Goal: Check status: Check status

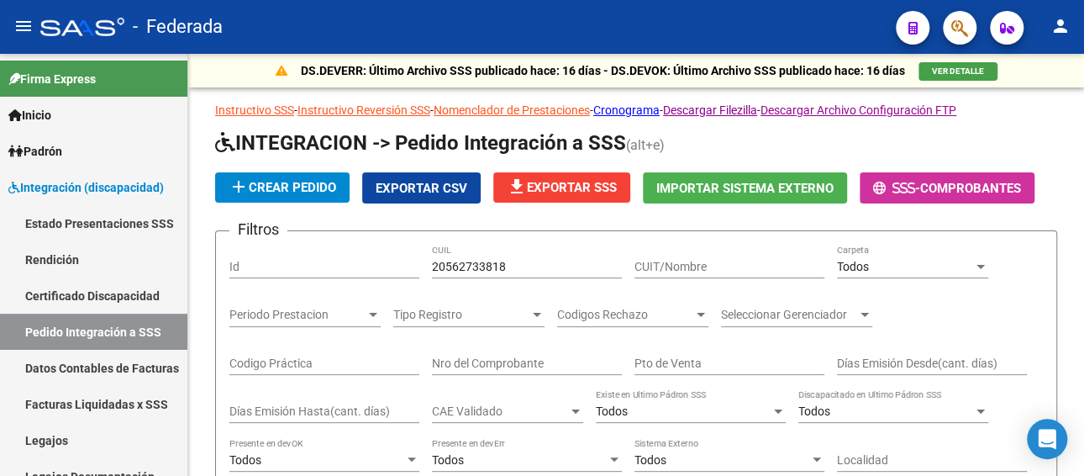
click at [49, 430] on link "Legajos" at bounding box center [93, 440] width 187 height 36
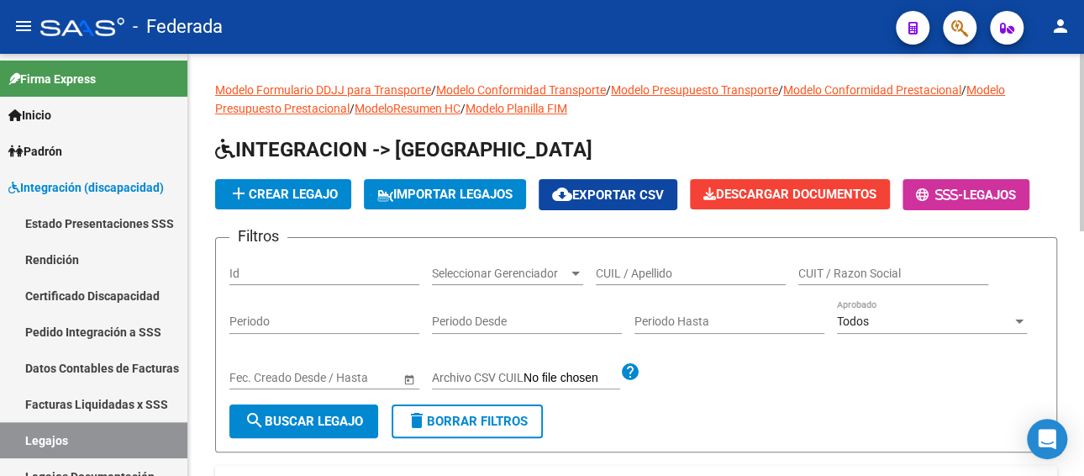
click at [637, 276] on input "CUIL / Apellido" at bounding box center [691, 273] width 190 height 14
paste input "[PERSON_NAME]"
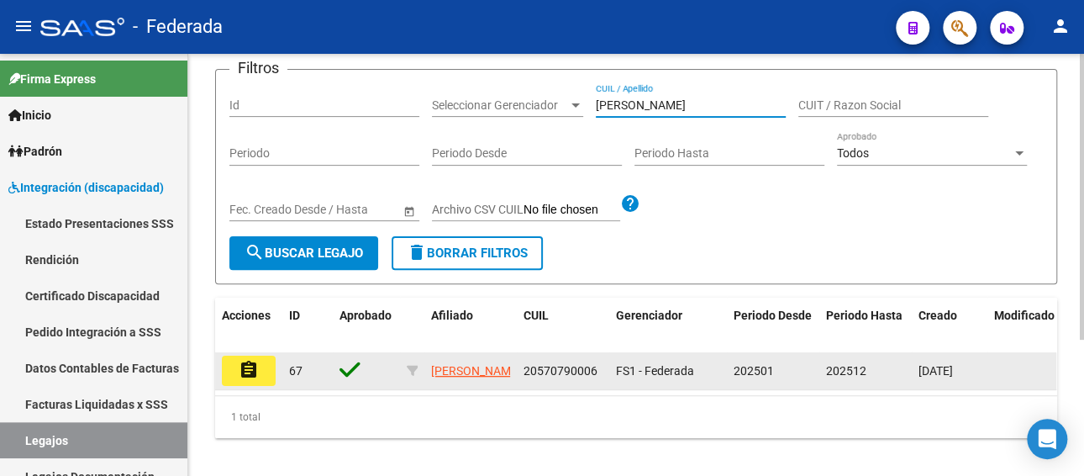
type input "[PERSON_NAME]"
drag, startPoint x: 602, startPoint y: 365, endPoint x: 513, endPoint y: 371, distance: 88.4
click at [513, 371] on div "assignment 67 [PERSON_NAME] 20570790006 FS1 - Federada 202501 202512 [DATE]" at bounding box center [786, 371] width 1142 height 38
copy div "20570790006"
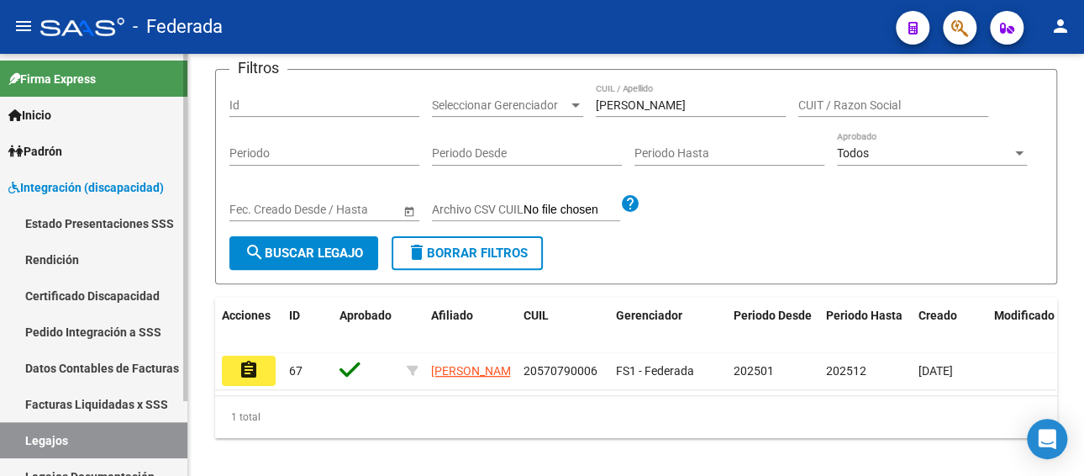
click at [81, 401] on link "Facturas Liquidadas x SSS" at bounding box center [93, 404] width 187 height 36
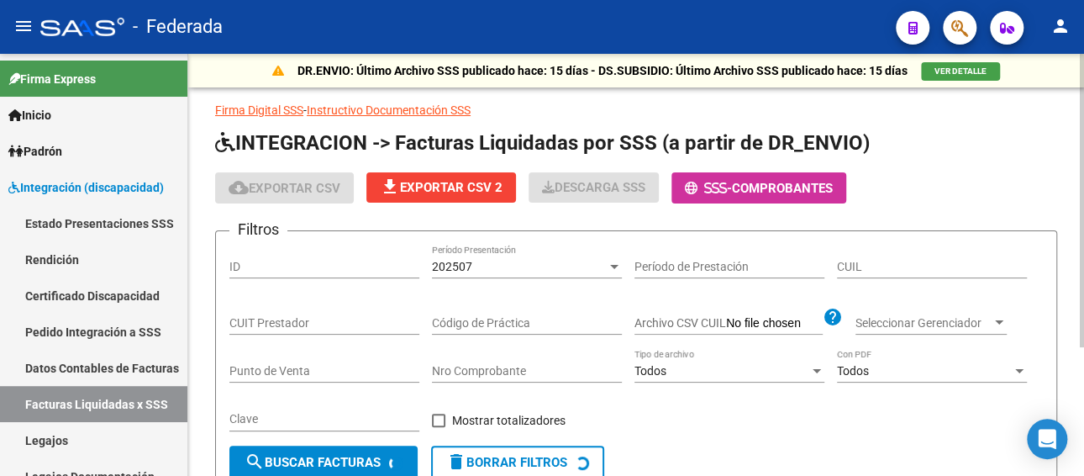
click at [493, 263] on div "202507" at bounding box center [519, 267] width 175 height 14
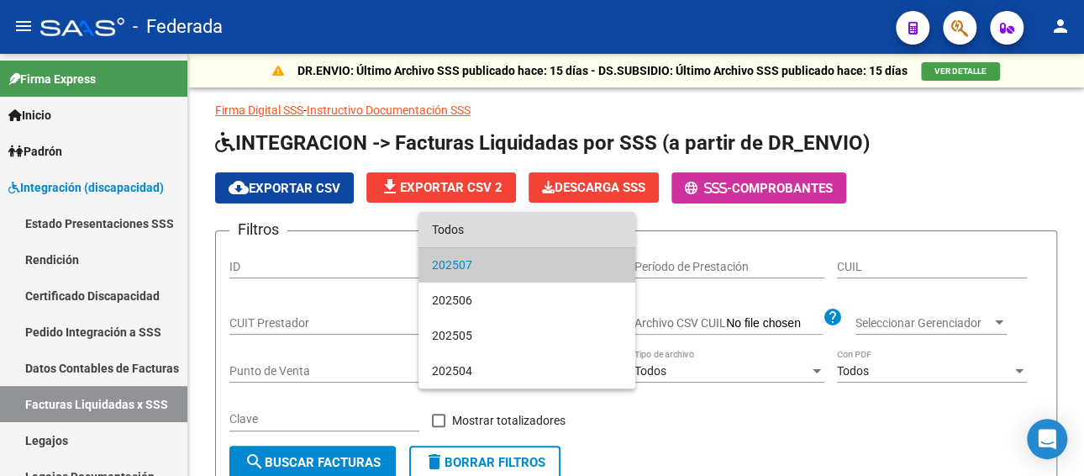
drag, startPoint x: 495, startPoint y: 225, endPoint x: 856, endPoint y: 267, distance: 363.7
click at [496, 225] on span "Todos" at bounding box center [527, 229] width 190 height 35
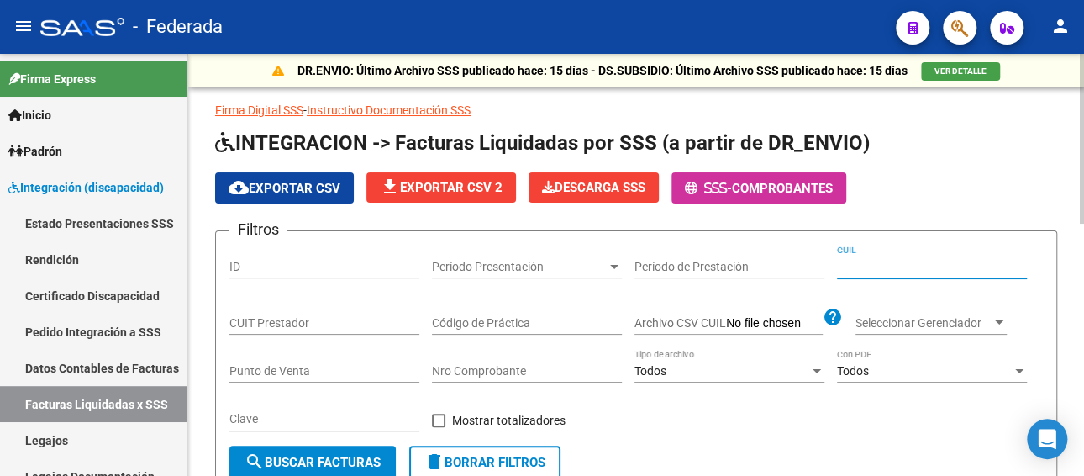
click at [920, 266] on input "CUIL" at bounding box center [932, 267] width 190 height 14
paste input "20-57079000-6"
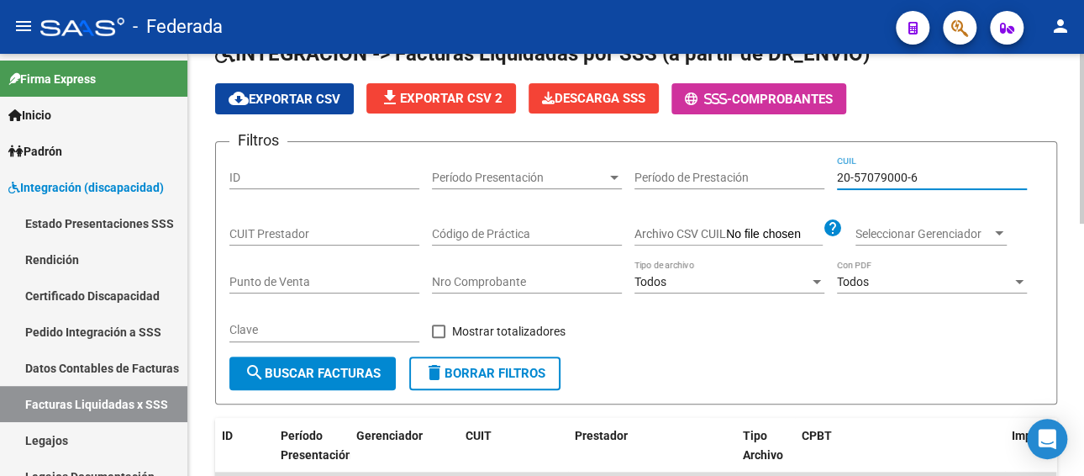
scroll to position [84, 0]
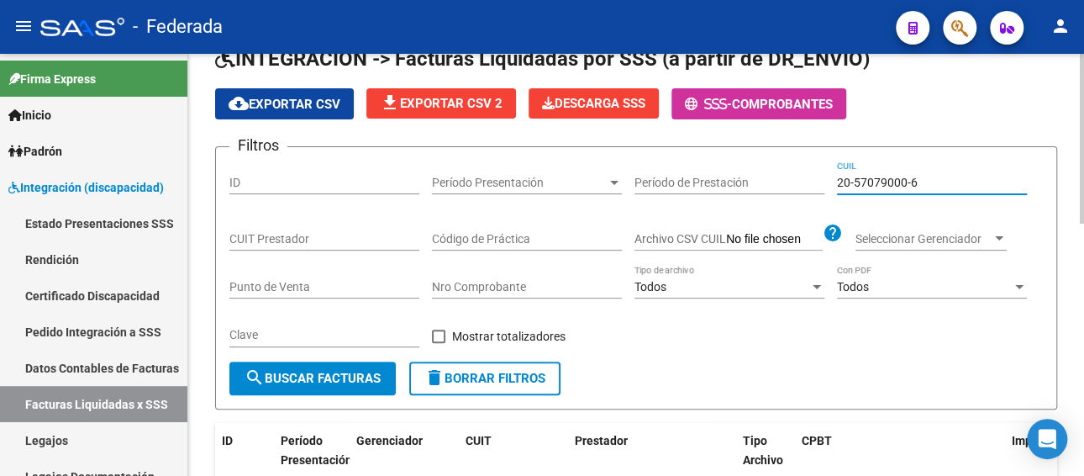
paste input "39641-3"
drag, startPoint x: 919, startPoint y: 181, endPoint x: 717, endPoint y: 183, distance: 202.5
click at [717, 183] on div "Filtros ID Período Presentación Período Presentación Período de Prestación 20-5…" at bounding box center [635, 260] width 813 height 201
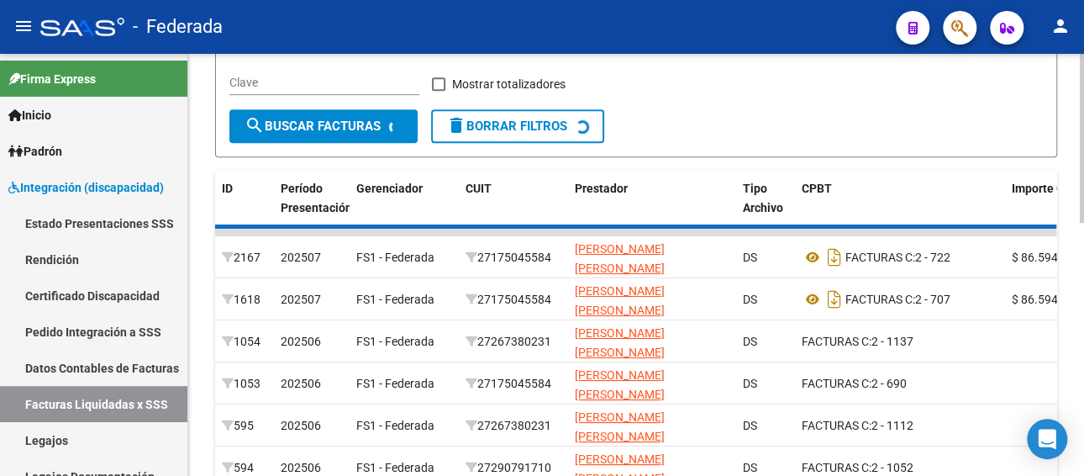
scroll to position [250, 0]
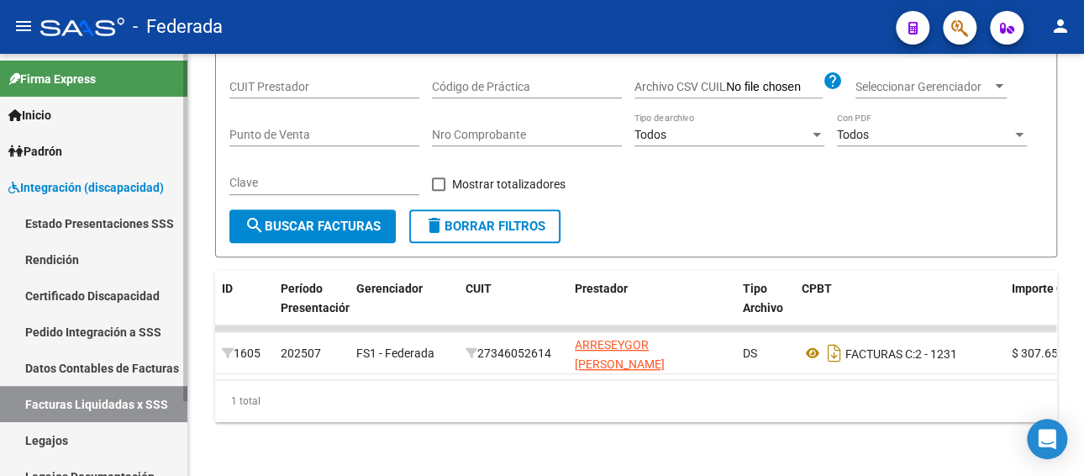
type input "20-57039641-3"
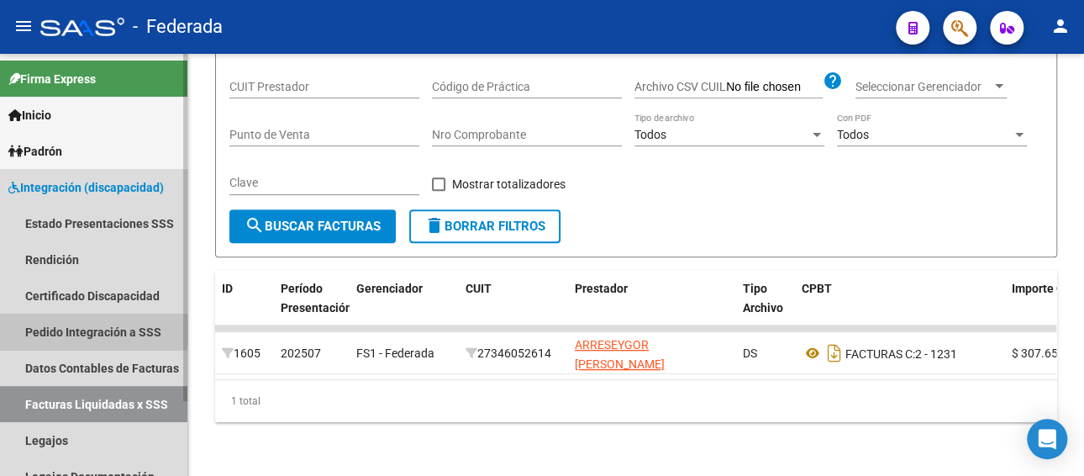
click at [89, 330] on link "Pedido Integración a SSS" at bounding box center [93, 331] width 187 height 36
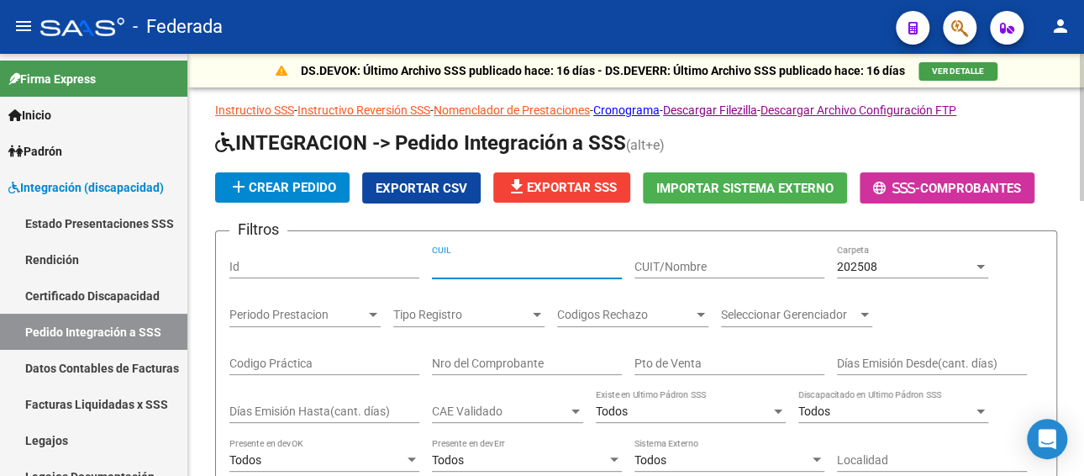
click at [508, 270] on input "CUIL" at bounding box center [527, 267] width 190 height 14
paste input "20570396413"
type input "20570396413"
click at [866, 268] on span "202508" at bounding box center [857, 266] width 40 height 13
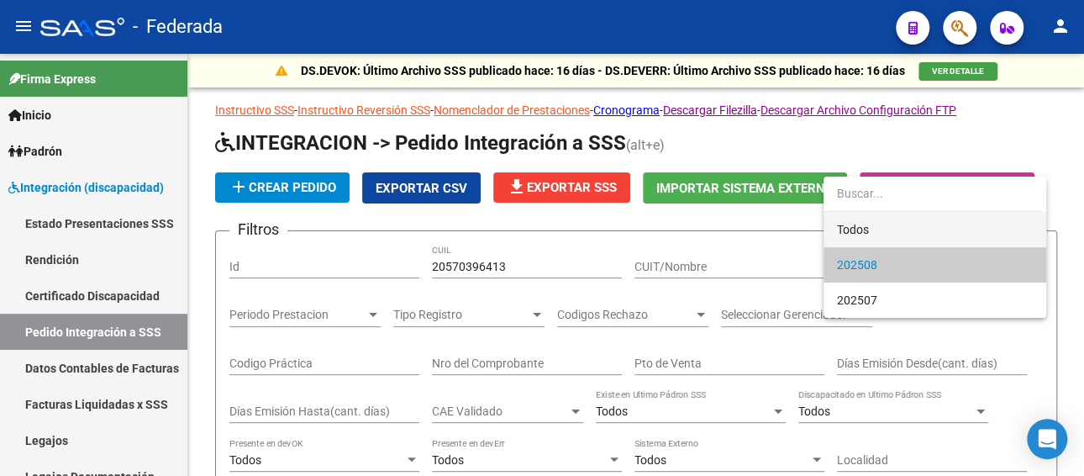
click at [851, 228] on span "Todos" at bounding box center [935, 229] width 196 height 35
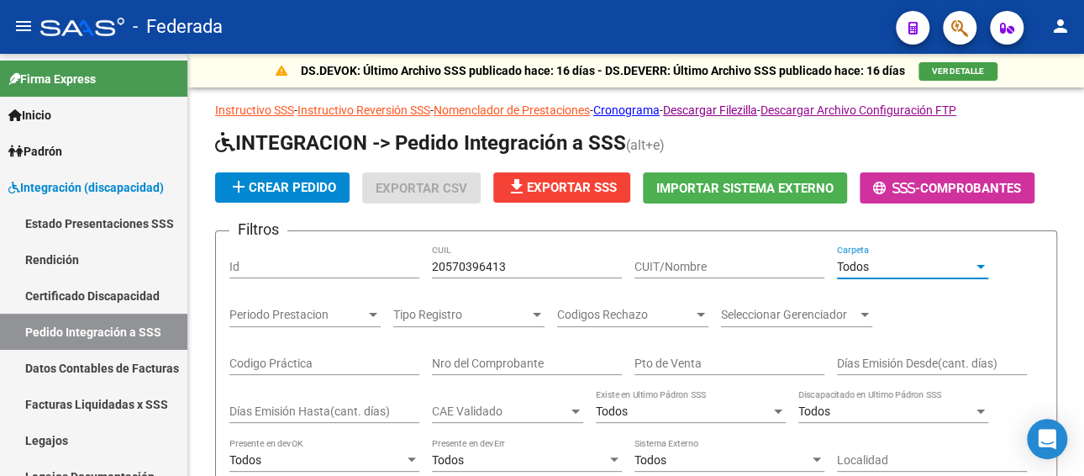
scroll to position [336, 0]
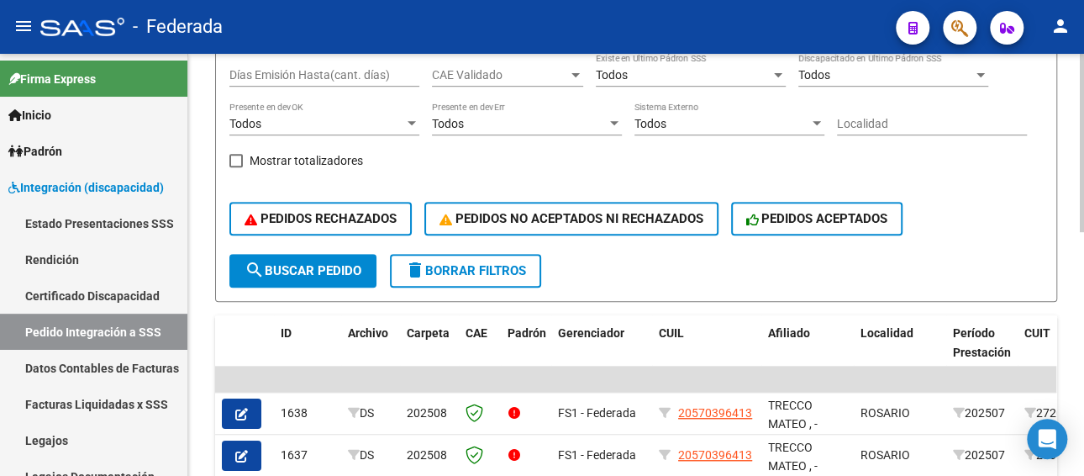
click at [309, 267] on span "search Buscar Pedido" at bounding box center [302, 270] width 117 height 15
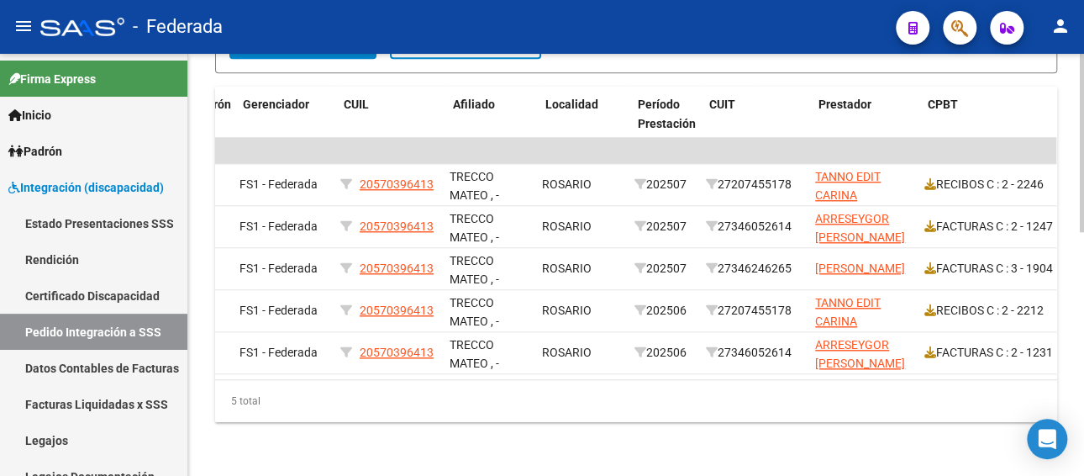
scroll to position [0, 334]
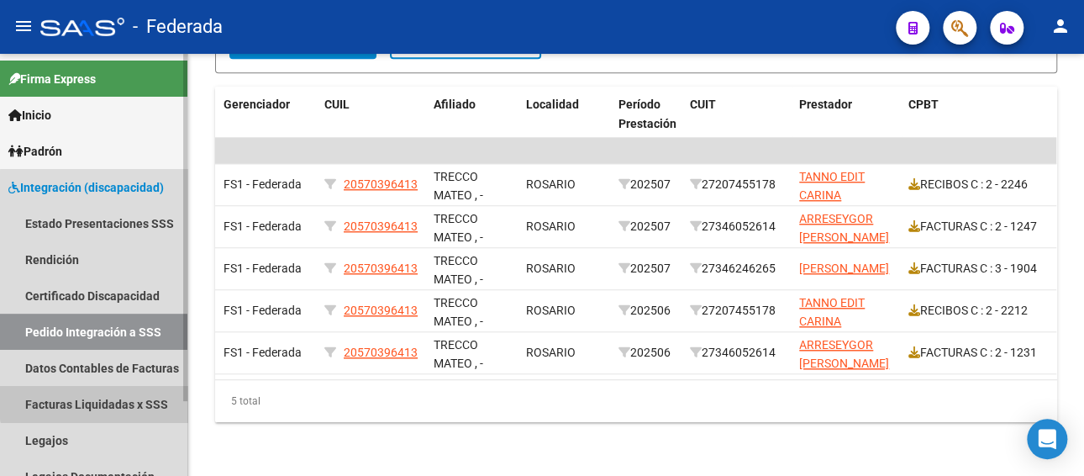
click at [97, 402] on link "Facturas Liquidadas x SSS" at bounding box center [93, 404] width 187 height 36
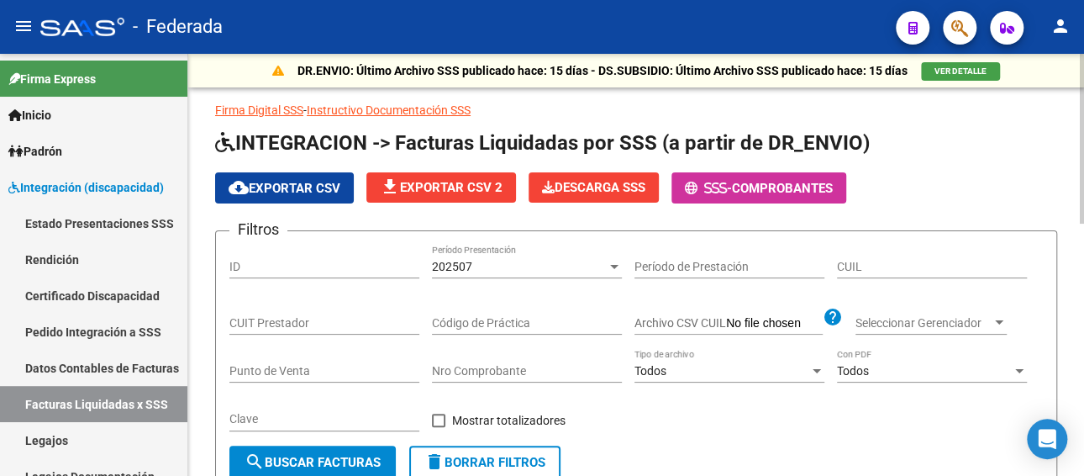
click at [528, 260] on div "202507" at bounding box center [519, 267] width 175 height 14
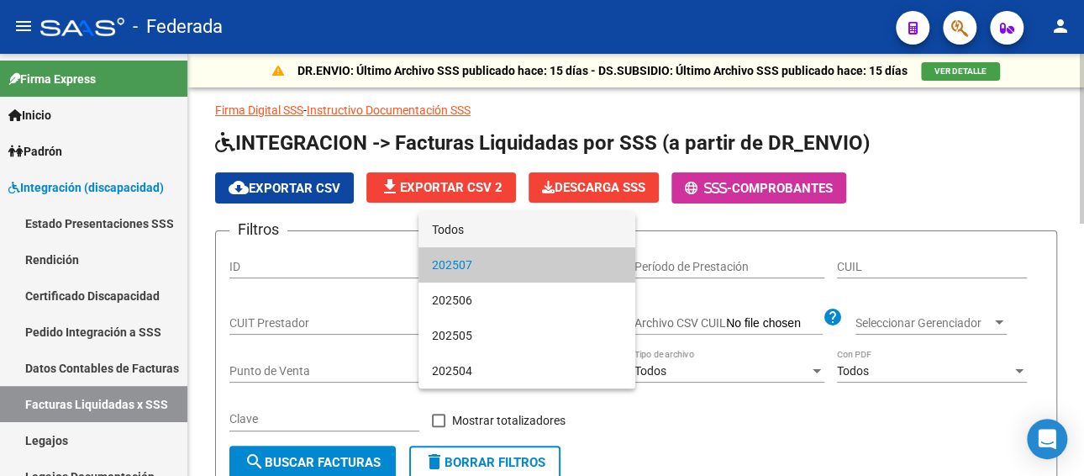
drag, startPoint x: 498, startPoint y: 233, endPoint x: 686, endPoint y: 265, distance: 190.1
click at [505, 237] on span "Todos" at bounding box center [527, 229] width 190 height 35
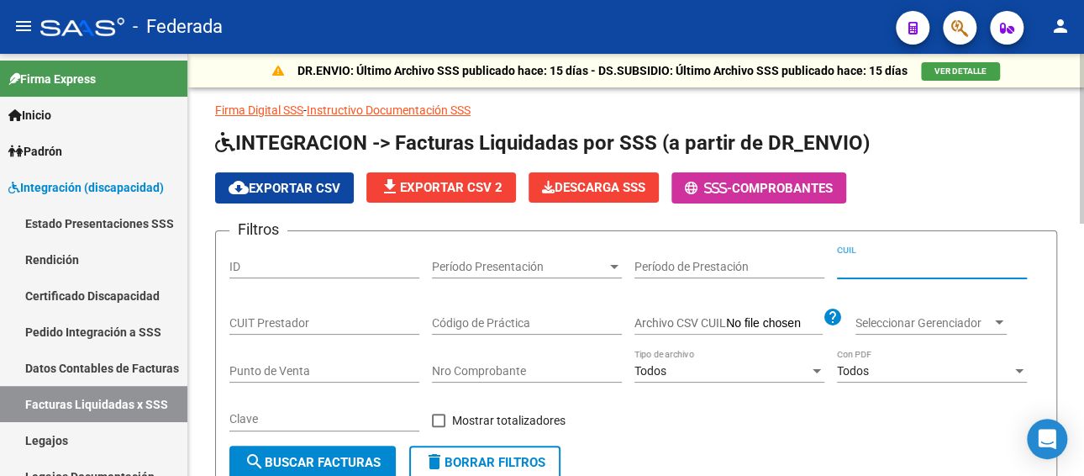
click at [896, 266] on input "CUIL" at bounding box center [932, 267] width 190 height 14
paste input
paste input "20-57039641-3"
type input "20-57039641-3"
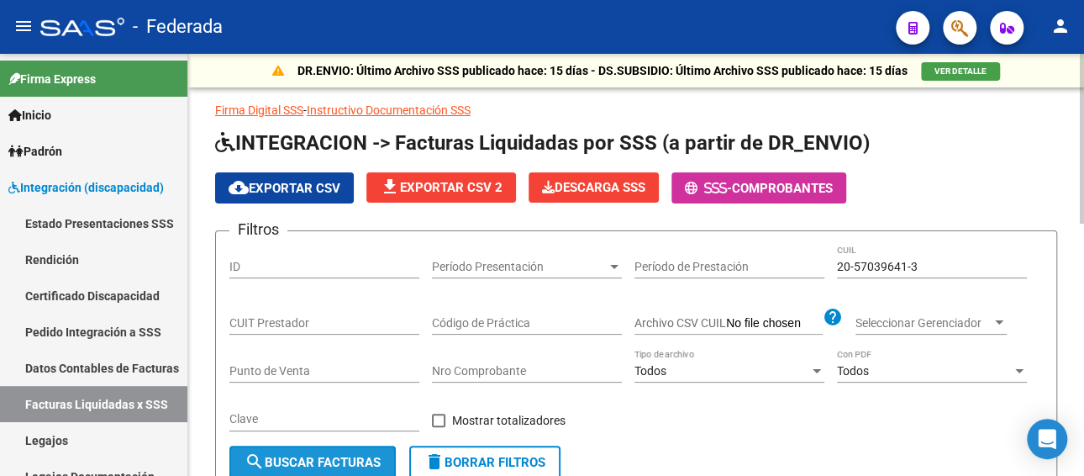
click at [328, 459] on span "search Buscar Facturas" at bounding box center [312, 462] width 136 height 15
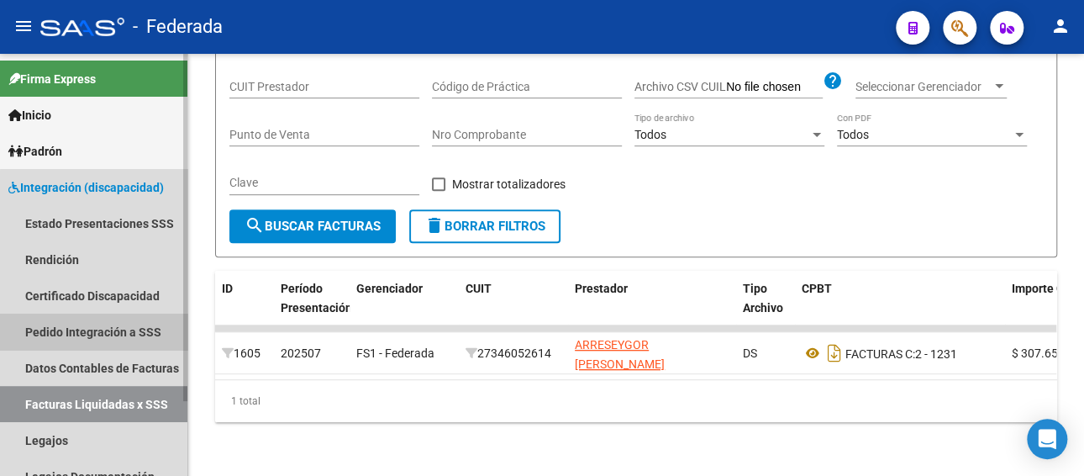
click at [127, 339] on link "Pedido Integración a SSS" at bounding box center [93, 331] width 187 height 36
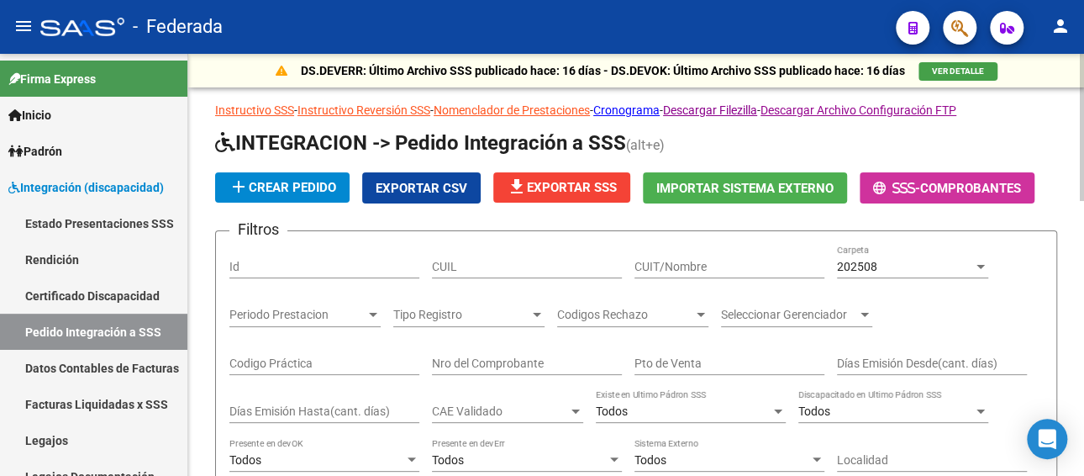
click at [528, 267] on input "CUIL" at bounding box center [527, 267] width 190 height 14
paste input "20570396413"
type input "20570396413"
click at [893, 261] on div "202508" at bounding box center [905, 267] width 136 height 14
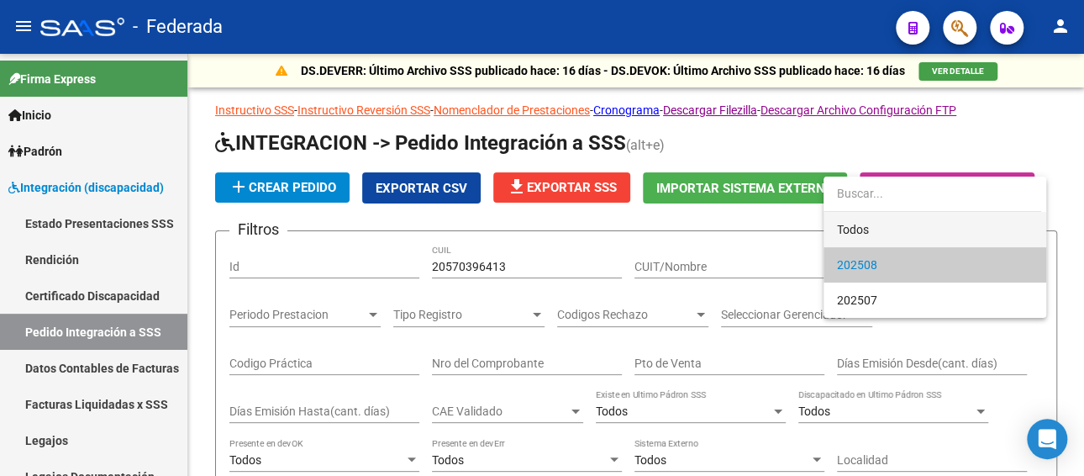
click at [868, 231] on span "Todos" at bounding box center [935, 229] width 196 height 35
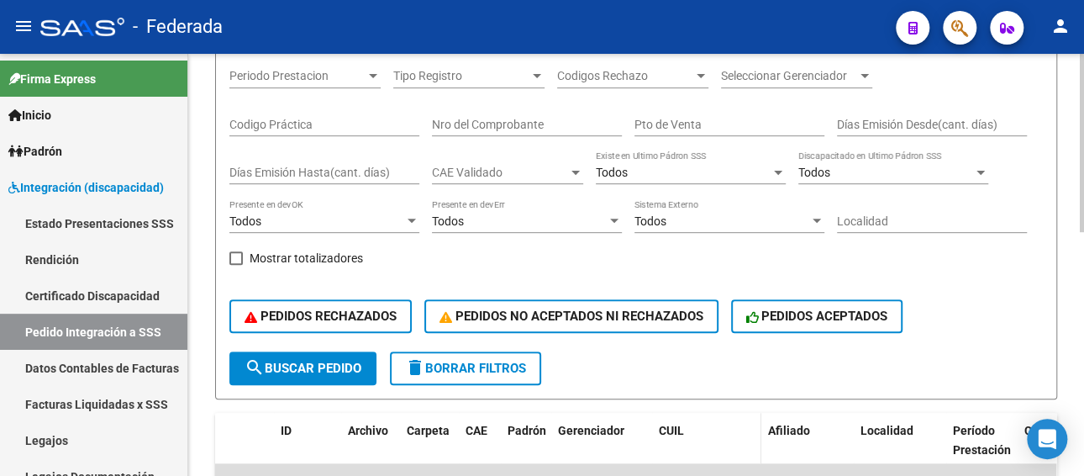
scroll to position [336, 0]
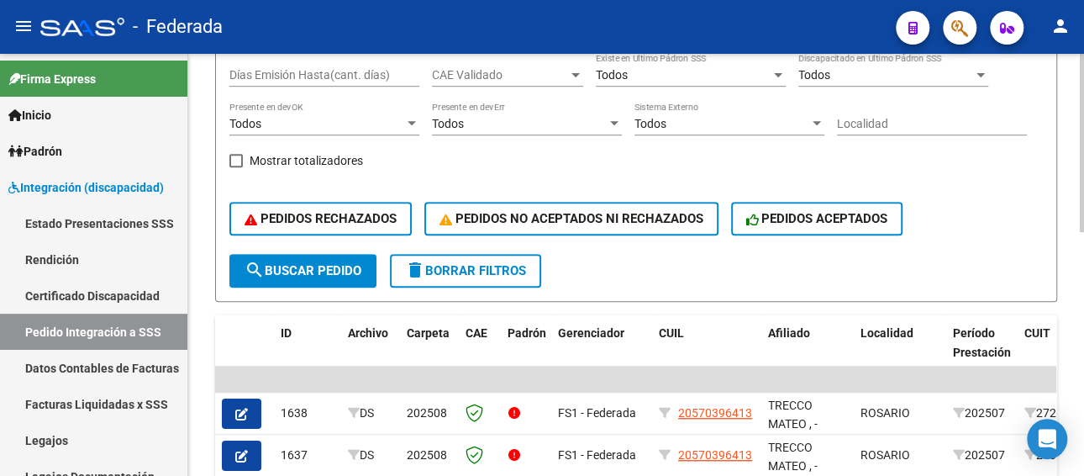
click at [306, 272] on span "search Buscar Pedido" at bounding box center [302, 270] width 117 height 15
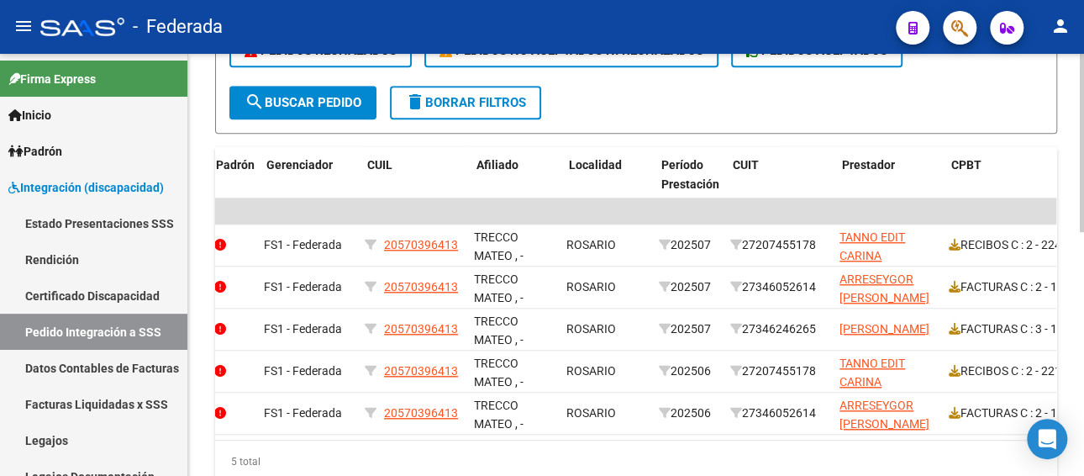
scroll to position [0, 292]
